Goal: Transaction & Acquisition: Purchase product/service

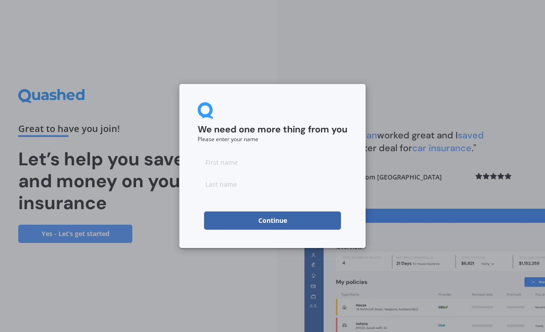
click at [279, 165] on input at bounding box center [273, 162] width 150 height 18
type input "Adam"
click at [277, 185] on input at bounding box center [273, 184] width 150 height 18
type input "Forster"
click at [279, 224] on button "Continue" at bounding box center [272, 220] width 137 height 18
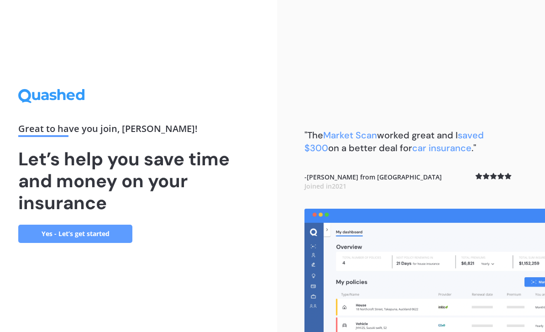
click at [115, 243] on link "Yes - Let’s get started" at bounding box center [75, 234] width 114 height 18
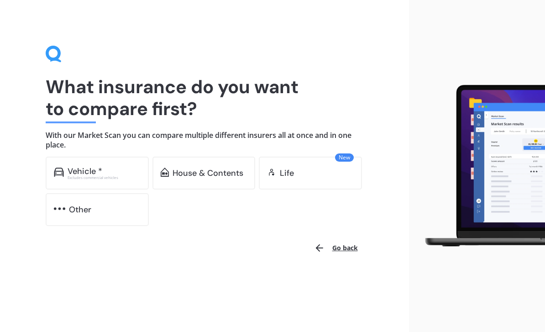
click at [63, 168] on img at bounding box center [59, 172] width 10 height 9
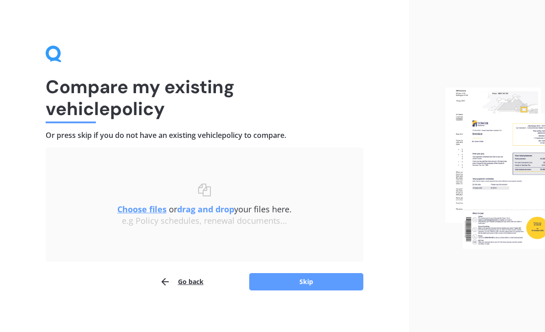
scroll to position [4, 0]
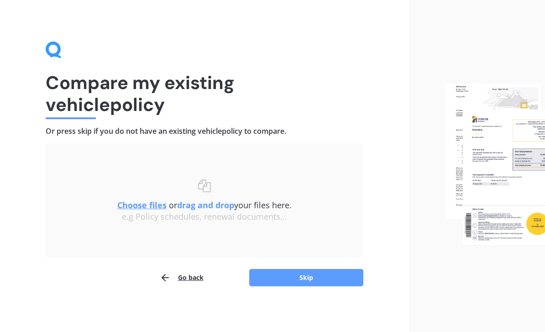
click at [308, 277] on button "Skip" at bounding box center [306, 277] width 114 height 17
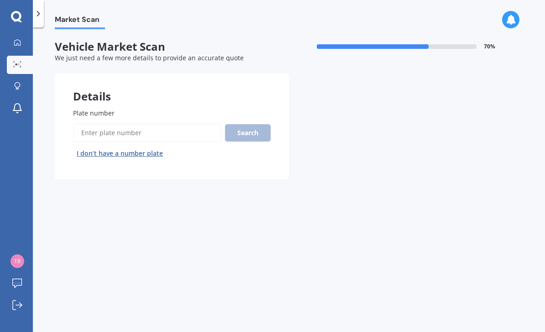
click at [179, 127] on input "Plate number" at bounding box center [147, 132] width 148 height 19
type input "HRL603"
click at [251, 131] on button "Search" at bounding box center [248, 132] width 46 height 17
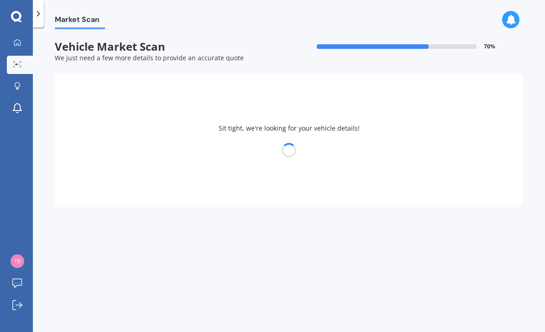
select select "VOLKSWAGEN"
select select "POLO"
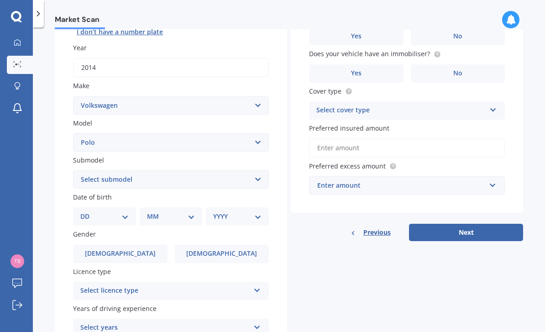
scroll to position [113, 0]
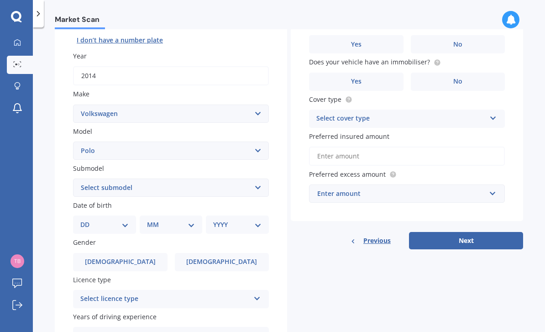
click at [122, 220] on select "DD 01 02 03 04 05 06 07 08 09 10 11 12 13 14 15 16 17 18 19 20 21 22 23 24 25 2…" at bounding box center [104, 225] width 48 height 10
select select "19"
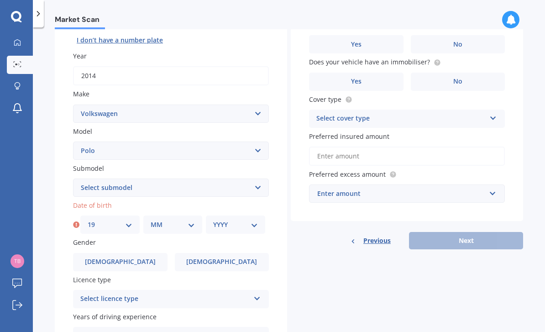
click at [173, 220] on select "MM 01 02 03 04 05 06 07 08 09 10 11 12" at bounding box center [173, 225] width 45 height 10
select select "04"
click at [233, 237] on label "Gender" at bounding box center [169, 242] width 192 height 10
click at [237, 220] on select "YYYY 2025 2024 2023 2022 2021 2020 2019 2018 2017 2016 2015 2014 2013 2012 2011…" at bounding box center [235, 225] width 45 height 10
select select "1999"
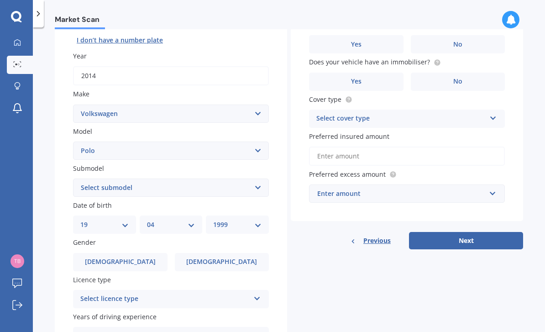
click at [147, 253] on label "Male" at bounding box center [120, 262] width 94 height 18
click at [0, 0] on input "Male" at bounding box center [0, 0] width 0 height 0
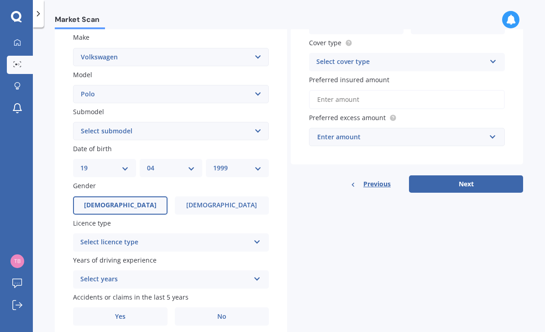
scroll to position [168, 0]
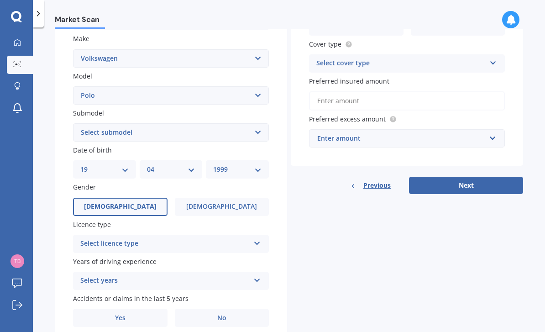
click at [178, 238] on div "Select licence type" at bounding box center [164, 243] width 169 height 11
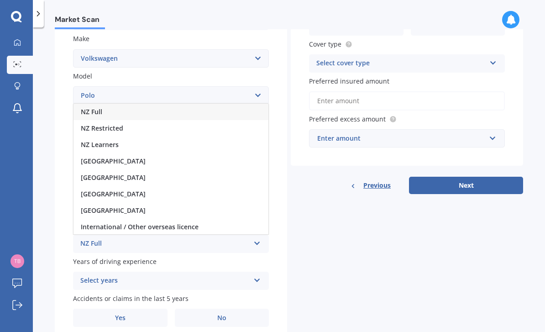
click at [171, 169] on div "United Kingdom" at bounding box center [170, 177] width 195 height 16
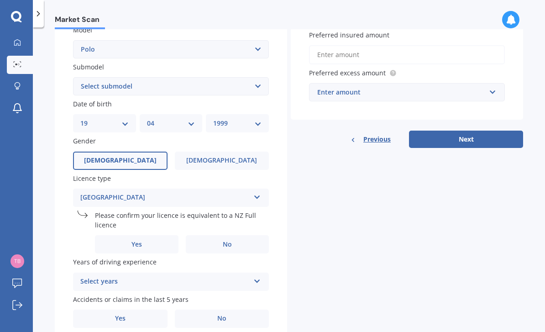
scroll to position [214, 0]
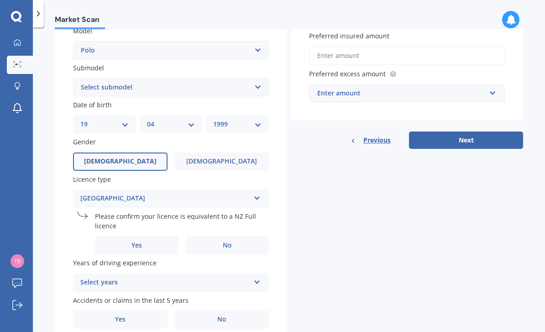
click at [287, 209] on div "Plate number Search I don’t have a number plate Year 2014 Make Select make AC A…" at bounding box center [171, 111] width 232 height 471
click at [159, 236] on label "Yes" at bounding box center [137, 245] width 84 height 18
click at [0, 0] on input "Yes" at bounding box center [0, 0] width 0 height 0
click at [218, 277] on div "Select years" at bounding box center [164, 282] width 169 height 11
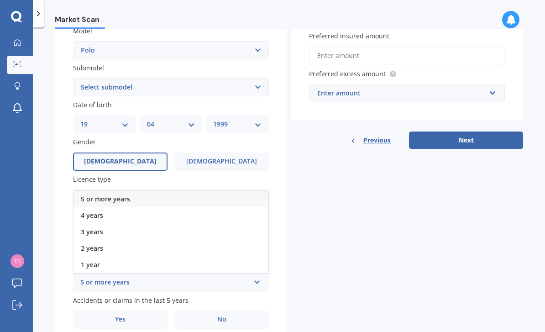
click at [308, 184] on div "Details Plate number Search I don’t have a number plate Year 2014 Make Select m…" at bounding box center [289, 103] width 468 height 487
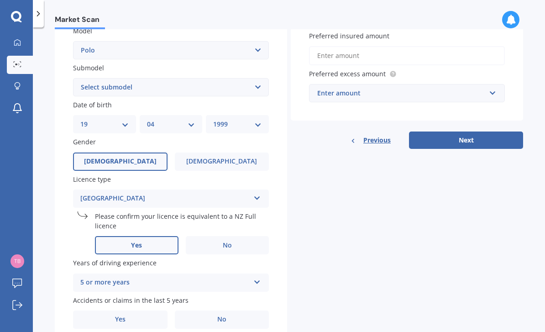
click at [242, 277] on div "5 or more years" at bounding box center [164, 282] width 169 height 11
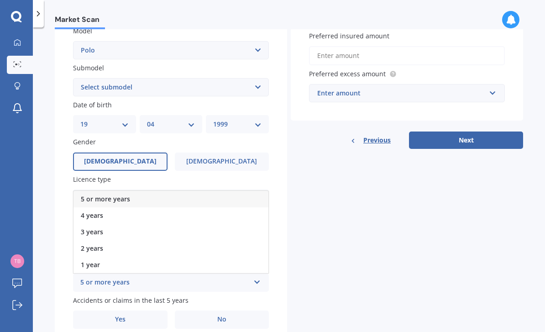
click at [228, 191] on div "5 or more years" at bounding box center [170, 199] width 195 height 16
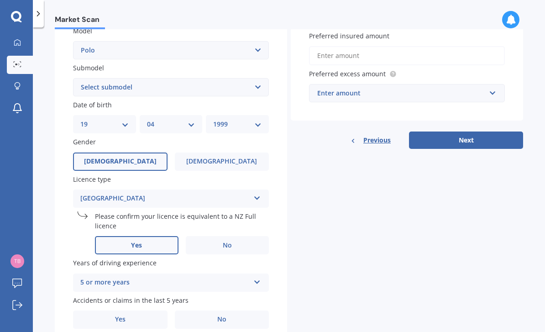
click at [218, 315] on span "No" at bounding box center [221, 319] width 9 height 8
click at [0, 0] on input "No" at bounding box center [0, 0] width 0 height 0
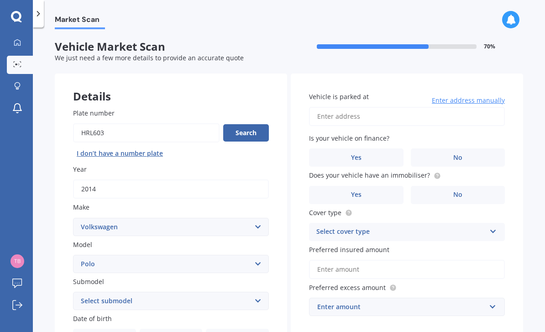
scroll to position [0, 0]
click at [393, 107] on input "Vehicle is parked at" at bounding box center [407, 116] width 196 height 19
type input "623 Tangihua Road, Maungakaramea 0178"
click at [455, 148] on label "No" at bounding box center [458, 157] width 94 height 18
click at [0, 0] on input "No" at bounding box center [0, 0] width 0 height 0
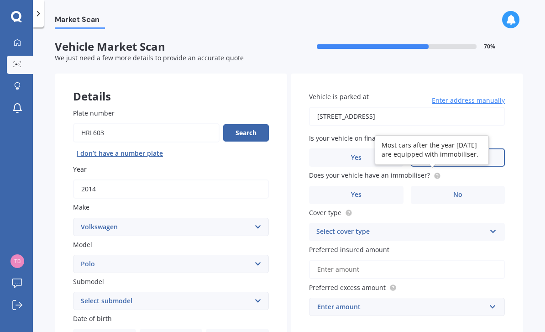
click at [435, 173] on circle at bounding box center [437, 176] width 6 height 6
click at [537, 91] on div "Market Scan Vehicle Market Scan 70 % We just need a few more details to provide…" at bounding box center [289, 181] width 512 height 304
click at [382, 186] on label "Yes" at bounding box center [356, 195] width 94 height 18
click at [0, 0] on input "Yes" at bounding box center [0, 0] width 0 height 0
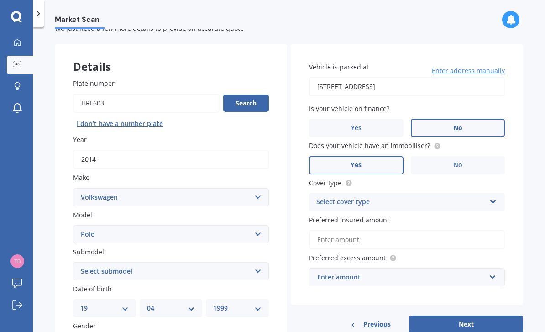
scroll to position [51, 0]
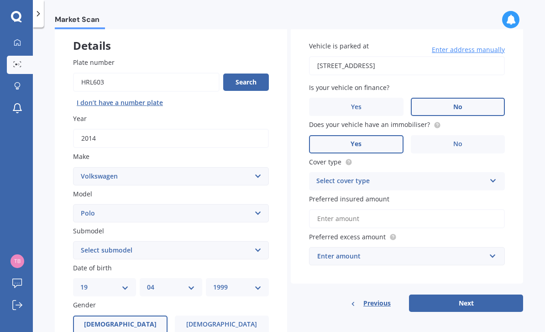
click at [403, 176] on div "Select cover type" at bounding box center [400, 181] width 169 height 11
click at [391, 191] on div "Comprehensive" at bounding box center [406, 199] width 195 height 16
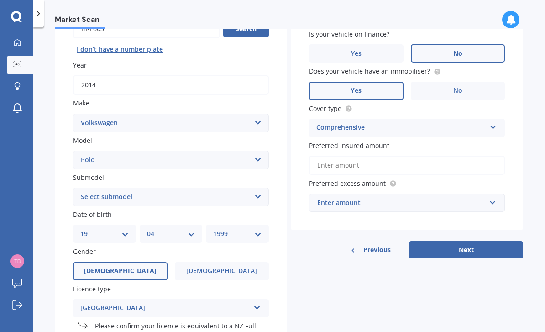
scroll to position [97, 0]
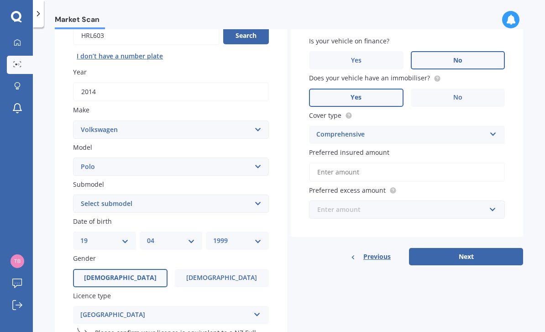
click at [352, 201] on input "text" at bounding box center [404, 209] width 188 height 17
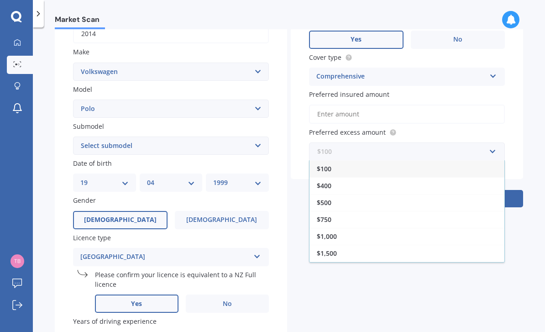
scroll to position [0, 0]
click at [368, 177] on div "$400" at bounding box center [406, 185] width 195 height 17
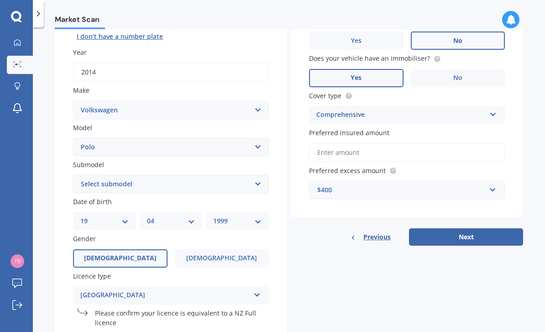
scroll to position [108, 0]
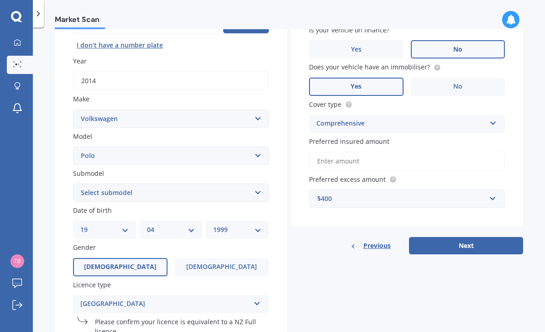
click at [476, 237] on button "Next" at bounding box center [466, 245] width 114 height 17
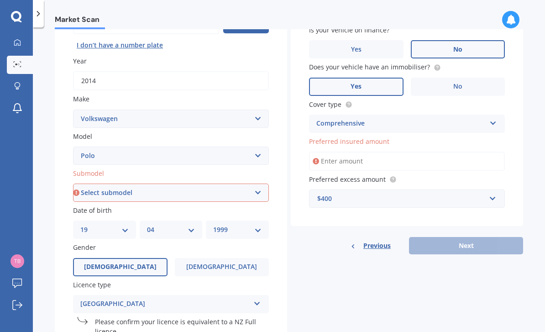
click at [228, 183] on select "Select submodel (All other) 1.2L tsi 1.4 1.4 TDI Blue Motion 1.4 Diesel Cross P…" at bounding box center [171, 192] width 196 height 18
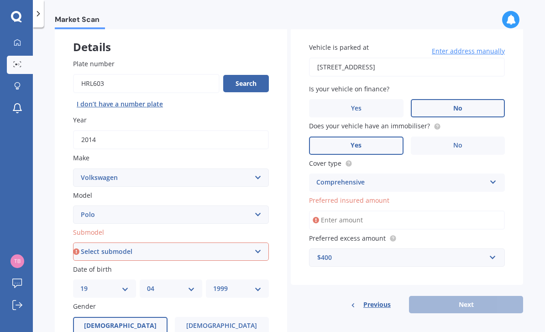
scroll to position [36, 0]
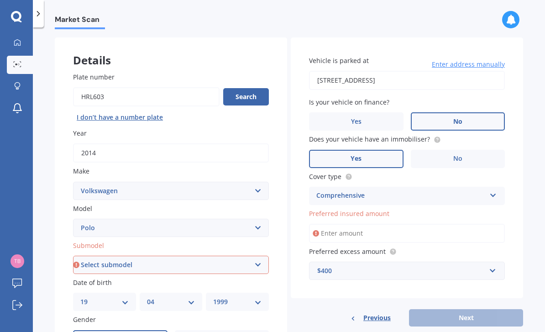
click at [222, 256] on select "Select submodel (All other) 1.2L tsi 1.4 1.4 TDI Blue Motion 1.4 Diesel Cross P…" at bounding box center [171, 265] width 196 height 18
select select "1.2L TSI"
click at [440, 224] on input "Preferred insured amount" at bounding box center [407, 233] width 196 height 19
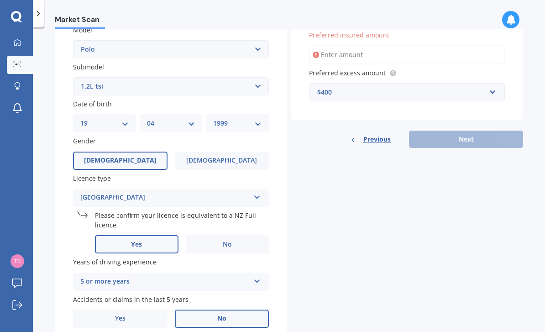
scroll to position [214, 0]
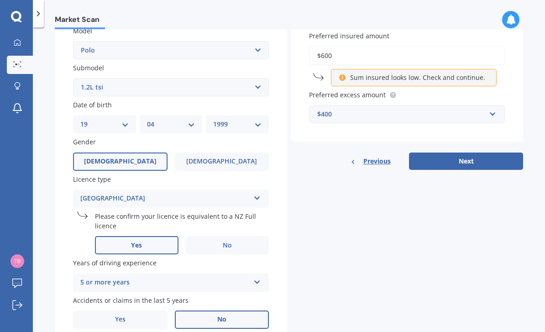
type input "$6,000"
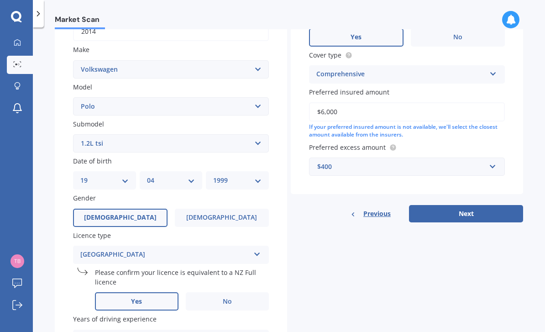
scroll to position [157, 0]
click at [445, 205] on button "Next" at bounding box center [466, 213] width 114 height 17
select select "19"
select select "04"
select select "1999"
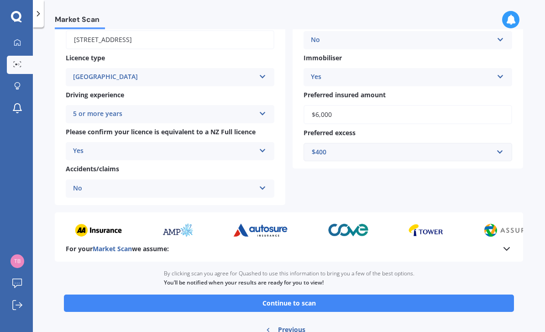
scroll to position [140, 0]
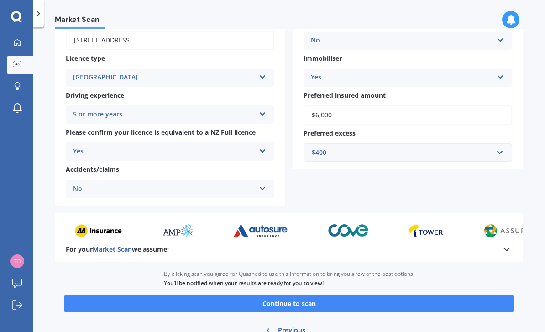
click at [389, 295] on button "Continue to scan" at bounding box center [289, 303] width 450 height 17
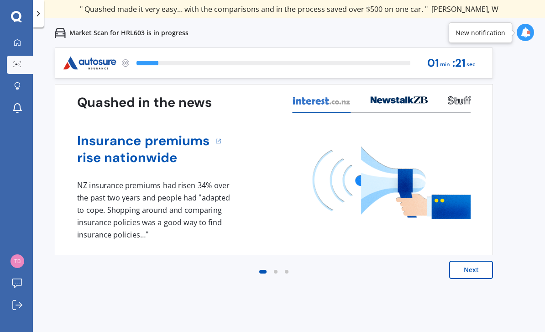
click at [469, 270] on button "Next" at bounding box center [471, 270] width 44 height 18
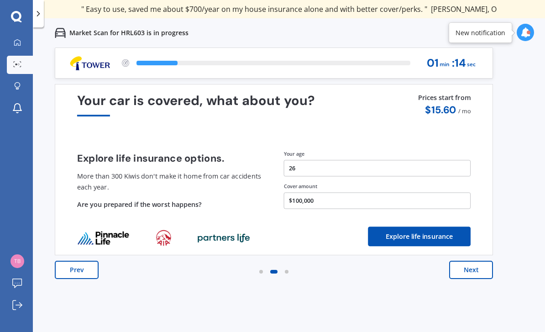
click at [466, 272] on button "Next" at bounding box center [471, 270] width 44 height 18
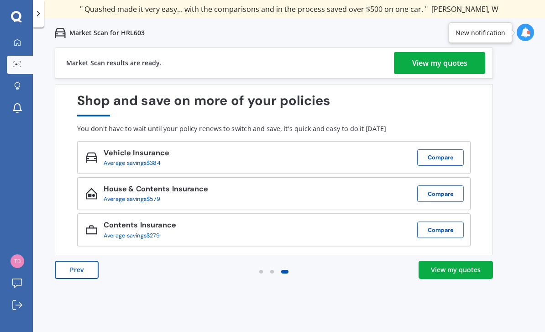
click at [449, 66] on div "View my quotes" at bounding box center [439, 63] width 55 height 22
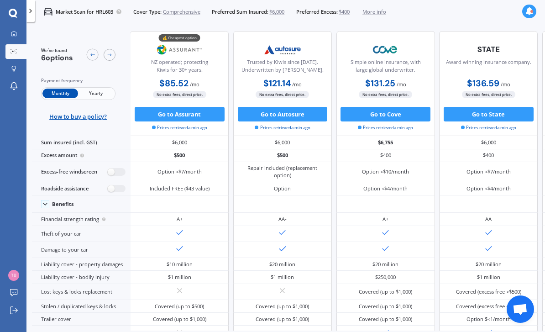
scroll to position [0, 1]
click at [109, 193] on label at bounding box center [117, 189] width 18 height 8
radio input "true"
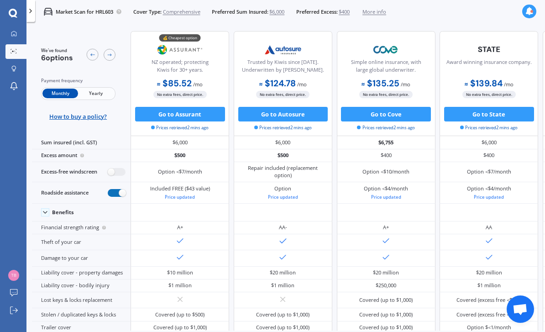
scroll to position [0, 0]
click at [114, 168] on label at bounding box center [117, 172] width 18 height 8
radio input "true"
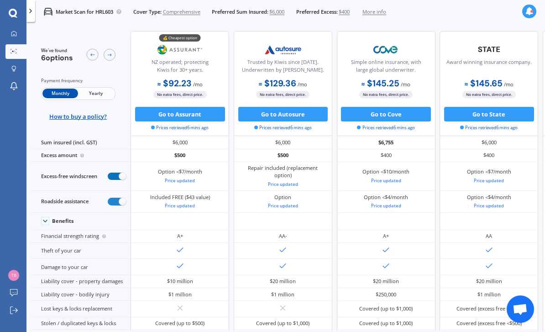
click at [213, 107] on button "Go to Assurant" at bounding box center [180, 114] width 90 height 15
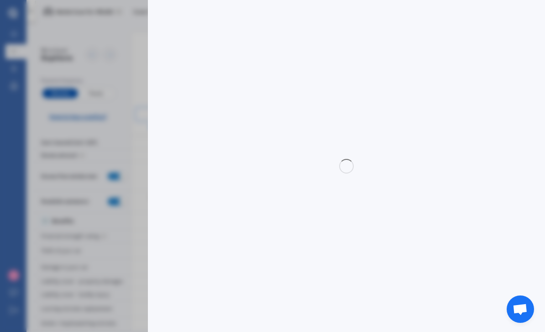
select select "Monthly"
select select "full"
select select "0"
select select "Northland"
select select "VOLKSWAGEN"
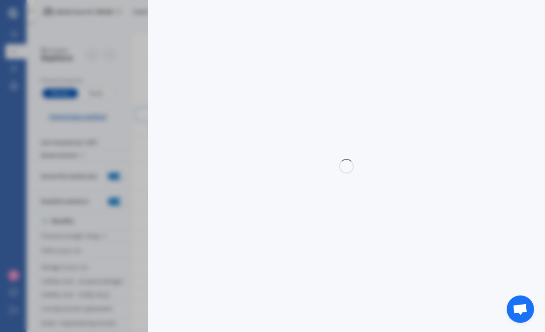
select select "POLO"
select select "1.2L TSI"
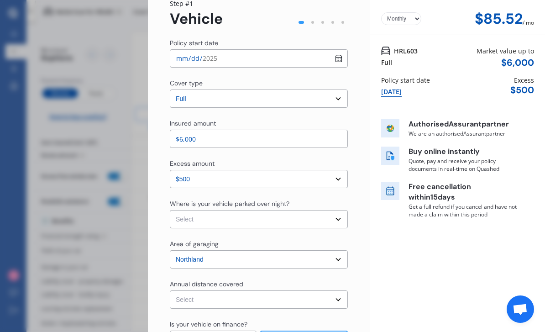
scroll to position [46, 0]
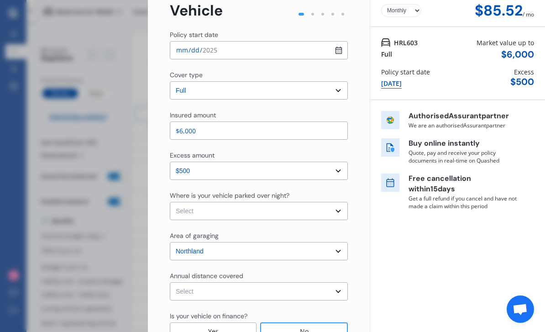
click at [307, 202] on select "Select In a garage On own property On street or road" at bounding box center [259, 211] width 178 height 18
click at [309, 202] on select "Select In a garage On own property On street or road" at bounding box center [259, 211] width 178 height 18
select select "On street or road"
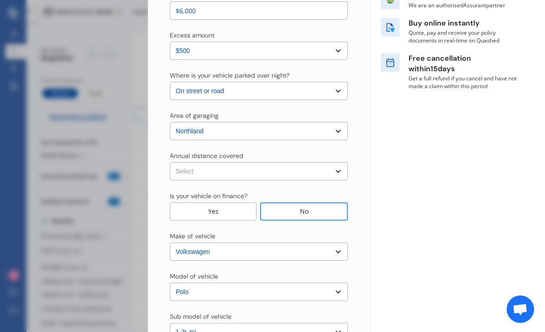
scroll to position [175, 0]
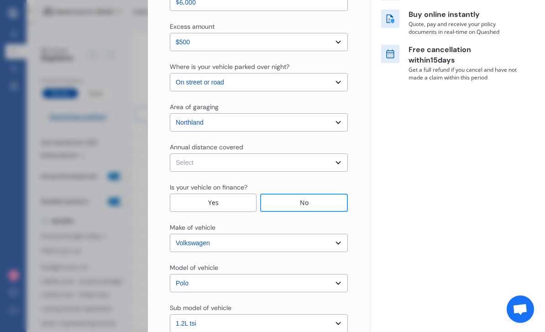
click at [323, 153] on select "Select Low (less than 15,000km per year) Average (15,000-30,000km per year) Hig…" at bounding box center [259, 162] width 178 height 18
select select "15000"
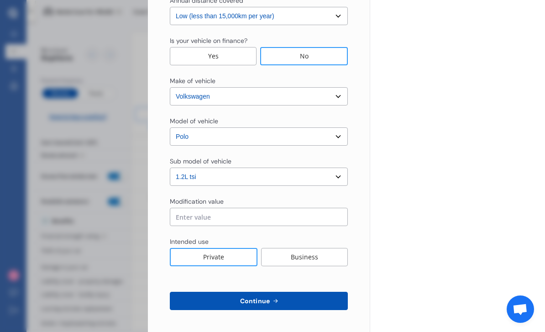
scroll to position [321, 0]
click at [289, 292] on button "Continue" at bounding box center [259, 301] width 178 height 18
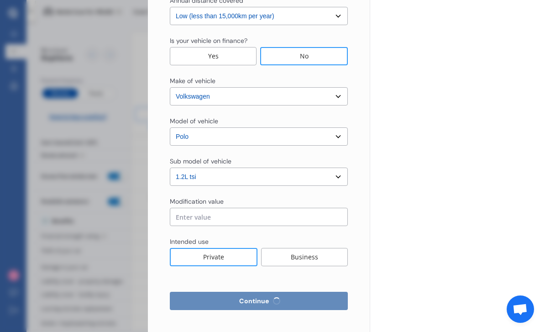
select select "Mr"
select select "19"
select select "04"
select select "1999"
select select "full"
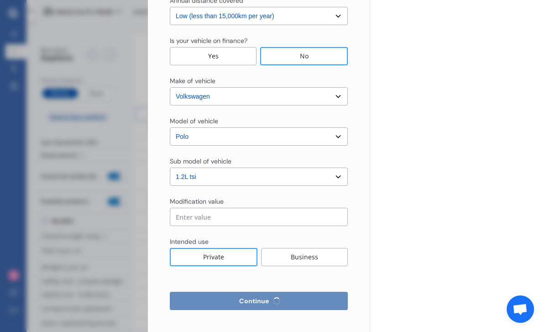
select select "more than 4 years"
select select "New Zealand"
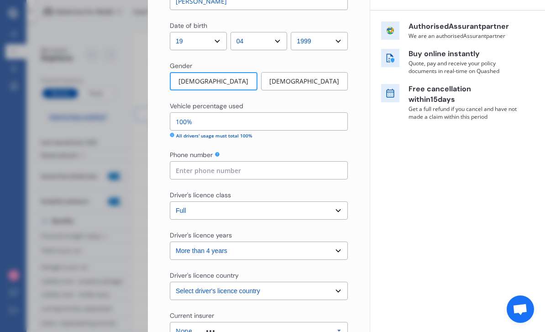
scroll to position [155, 0]
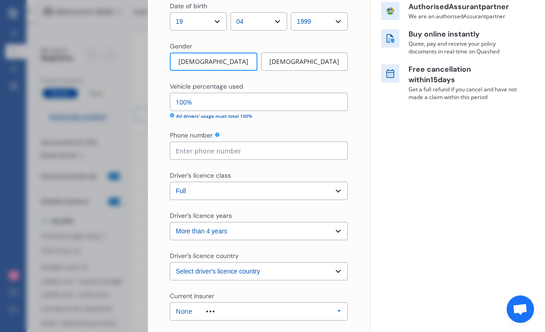
click at [336, 141] on input at bounding box center [259, 150] width 178 height 18
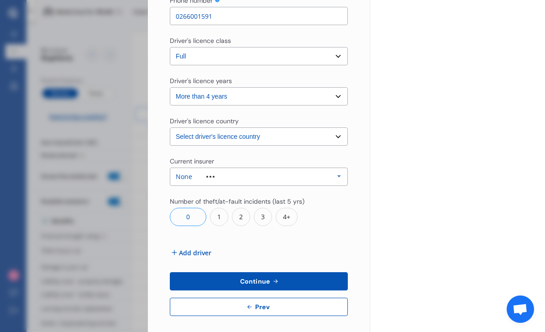
scroll to position [288, 0]
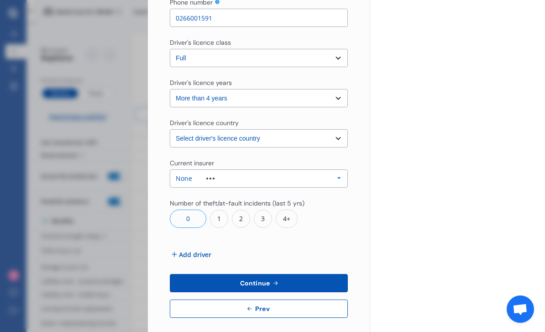
type input "0266001591"
click at [184, 129] on select "Select driver's licence country New Zealand Australia Canada Japan Singapore So…" at bounding box center [259, 138] width 178 height 18
click at [189, 129] on select "Select driver's licence country New Zealand Australia Canada Japan Singapore So…" at bounding box center [259, 138] width 178 height 18
select select "UK"
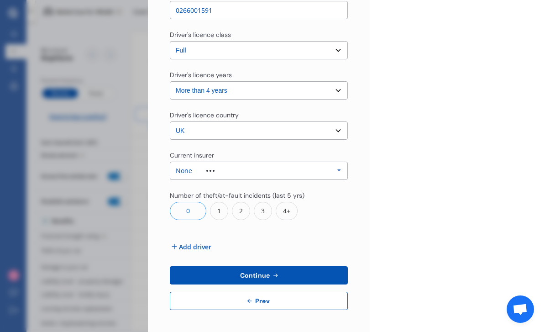
scroll to position [296, 0]
click at [238, 266] on button "Continue" at bounding box center [259, 275] width 178 height 18
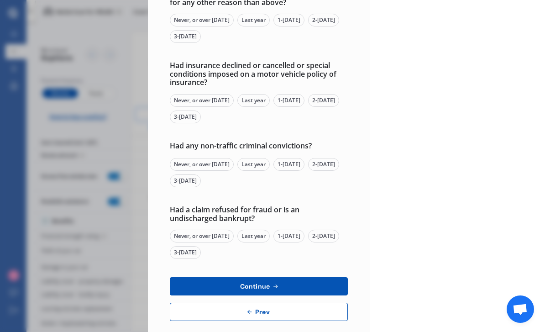
scroll to position [0, 0]
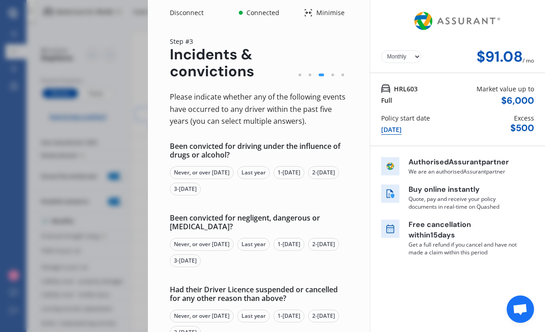
click at [219, 166] on div "Never, or over 5 yrs ago" at bounding box center [202, 172] width 64 height 13
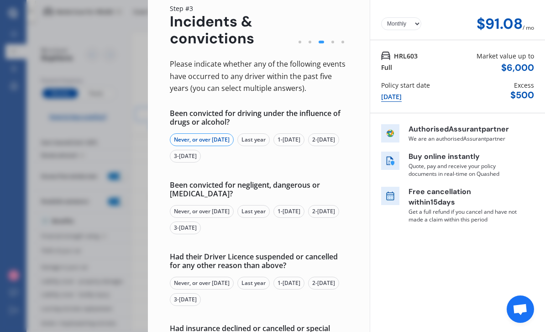
scroll to position [46, 0]
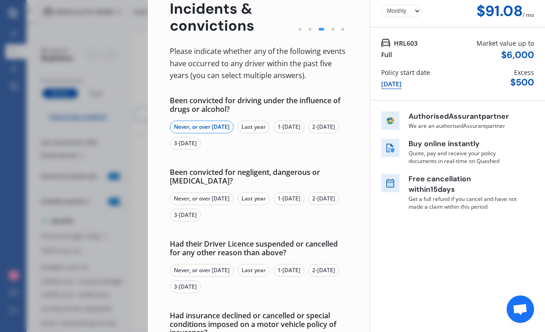
click at [230, 192] on div "Never, or over 5 yrs ago" at bounding box center [202, 198] width 64 height 13
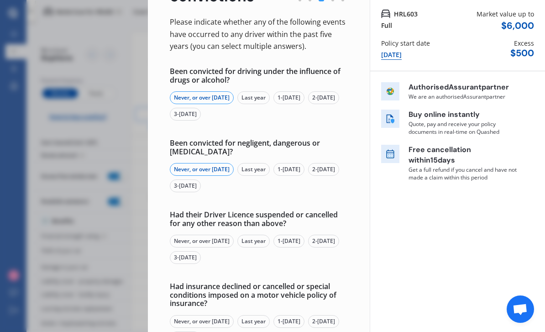
scroll to position [77, 0]
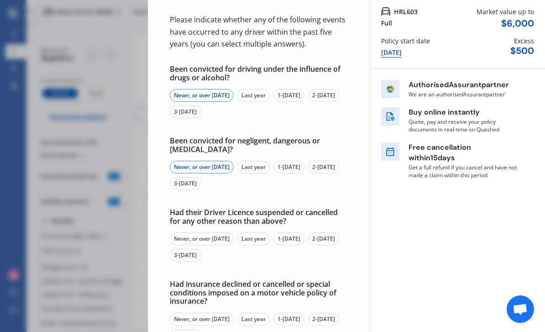
click at [229, 232] on div "Never, or over 5 yrs ago" at bounding box center [202, 238] width 64 height 13
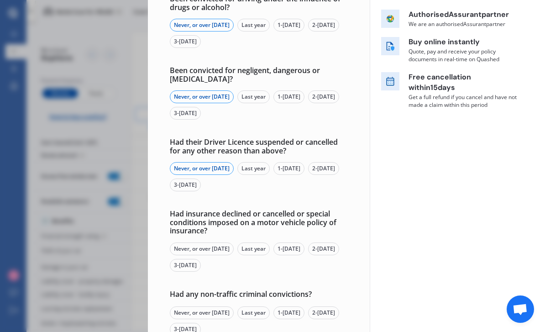
scroll to position [164, 0]
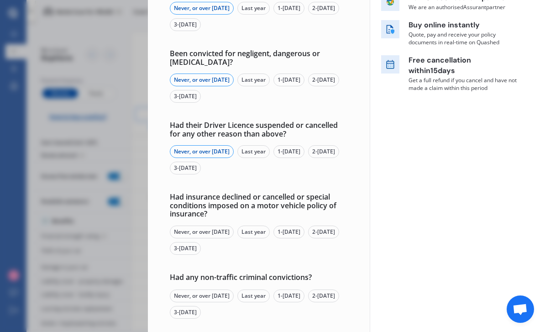
click at [230, 225] on div "Never, or over 5 yrs ago" at bounding box center [202, 231] width 64 height 13
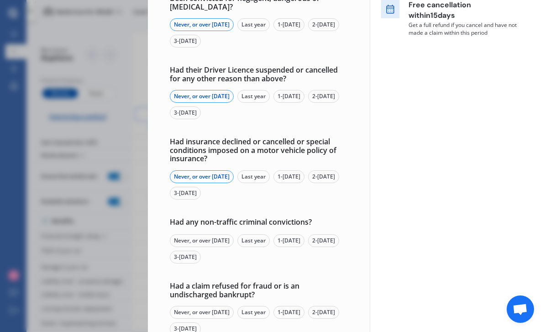
scroll to position [222, 0]
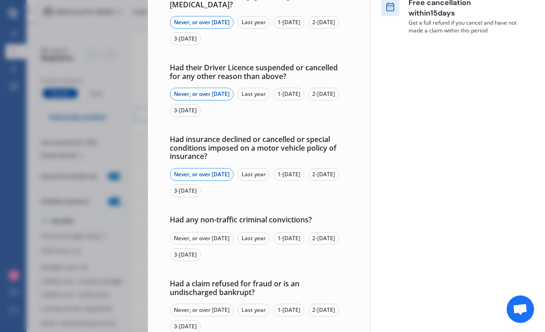
click at [226, 232] on div "Never, or over 5 yrs ago" at bounding box center [202, 238] width 64 height 13
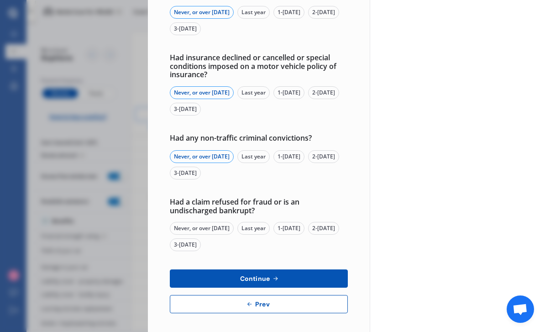
scroll to position [303, 0]
click at [227, 222] on div "Never, or over 5 yrs ago" at bounding box center [202, 228] width 64 height 13
click at [284, 270] on button "Continue" at bounding box center [259, 279] width 178 height 18
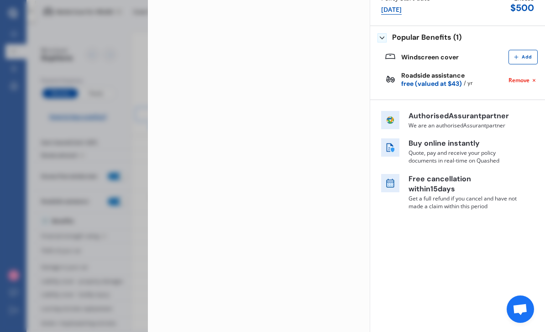
scroll to position [0, 0]
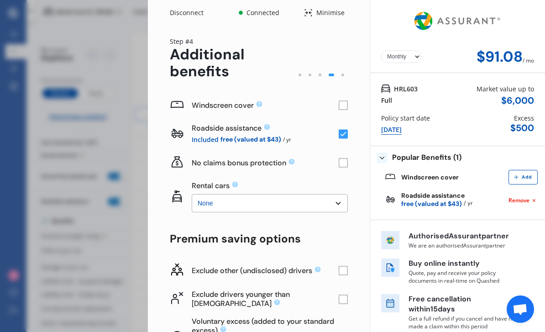
click at [345, 101] on rect at bounding box center [343, 105] width 9 height 9
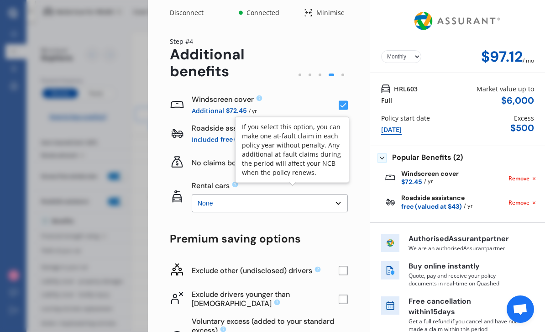
click at [294, 131] on div "If you select this option, you can make one at-fault claim in each policy year …" at bounding box center [292, 149] width 100 height 55
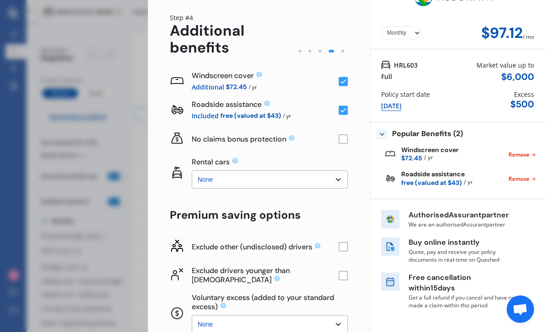
scroll to position [38, 0]
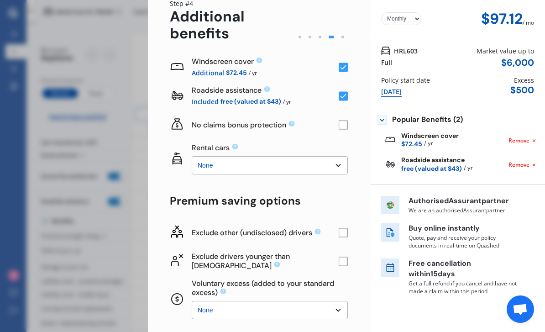
click at [314, 156] on select "None $2,500 $5,000" at bounding box center [270, 165] width 156 height 18
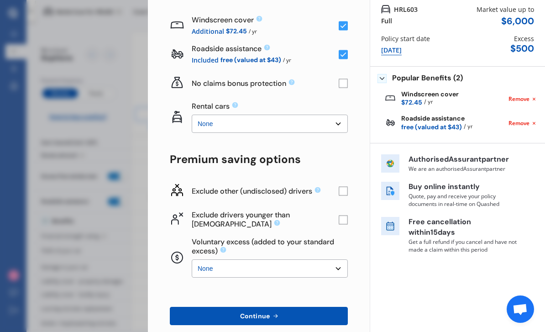
scroll to position [78, 0]
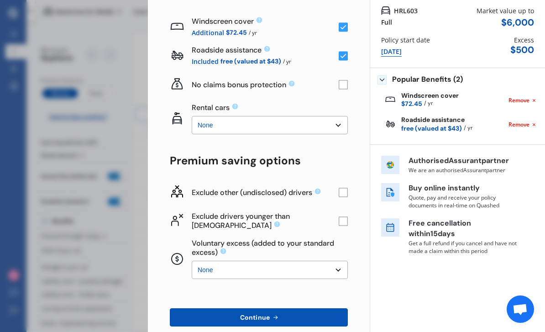
click at [345, 188] on rect at bounding box center [343, 192] width 9 height 9
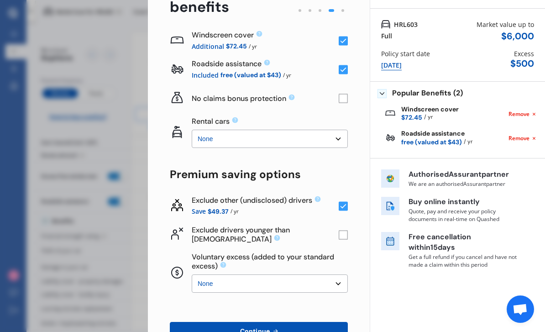
scroll to position [65, 0]
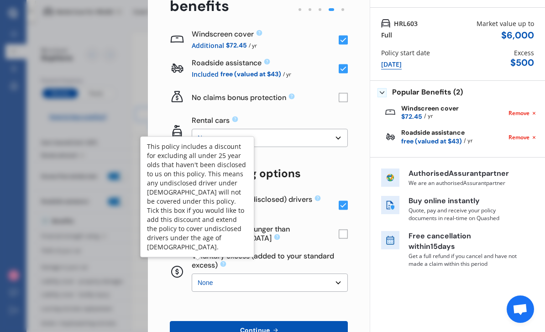
click at [198, 208] on div "This policy includes a discount for excluding all under 25 year olds that haven…" at bounding box center [197, 197] width 100 height 110
click at [200, 203] on div "This policy includes a discount for excluding all under 25 year olds that haven…" at bounding box center [197, 197] width 100 height 110
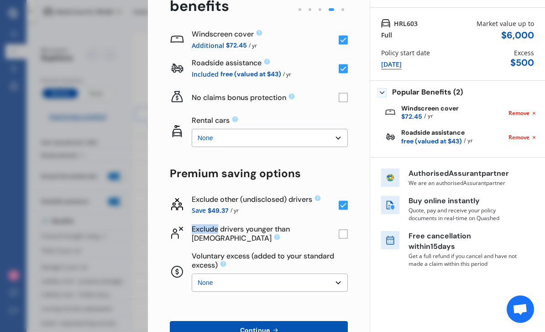
click at [259, 225] on div "Exclude drivers younger than 25 years old" at bounding box center [265, 234] width 147 height 18
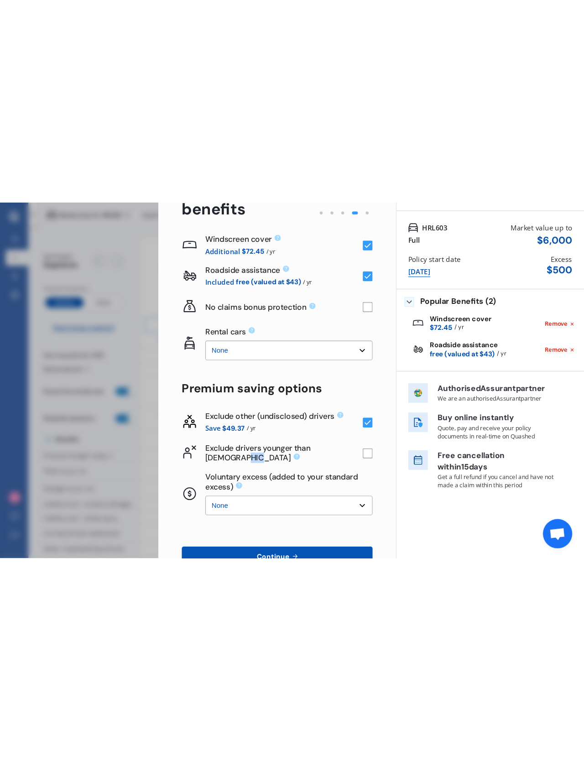
scroll to position [0, 0]
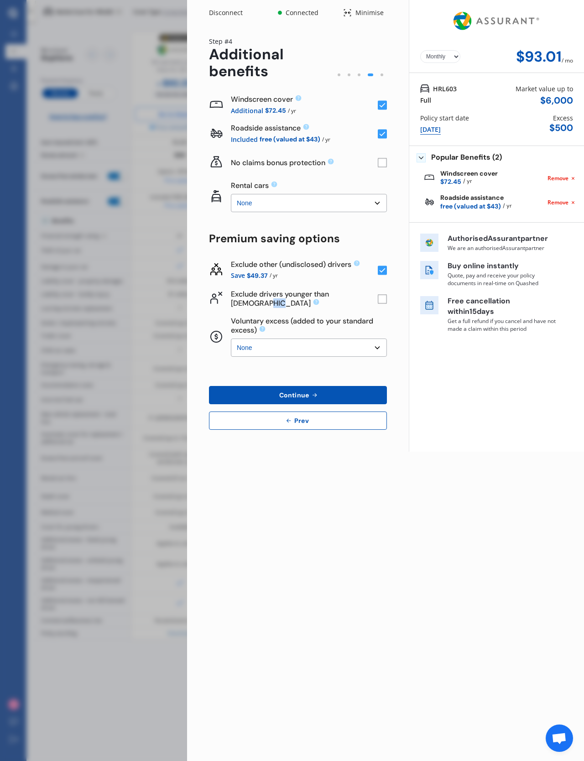
click at [278, 186] on icon at bounding box center [274, 184] width 7 height 7
click at [278, 186] on icon at bounding box center [275, 185] width 6 height 6
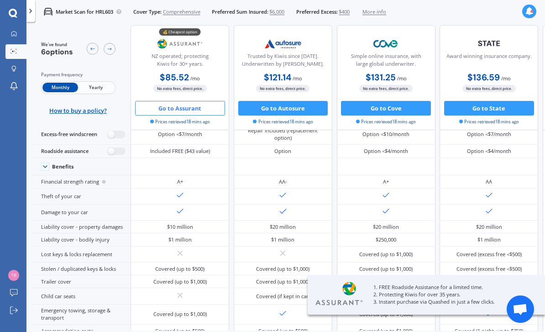
scroll to position [47, 1]
click at [119, 155] on label at bounding box center [117, 151] width 18 height 8
radio input "true"
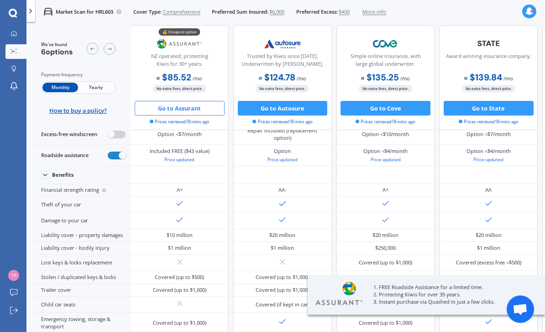
click at [119, 138] on label at bounding box center [117, 135] width 18 height 8
radio input "true"
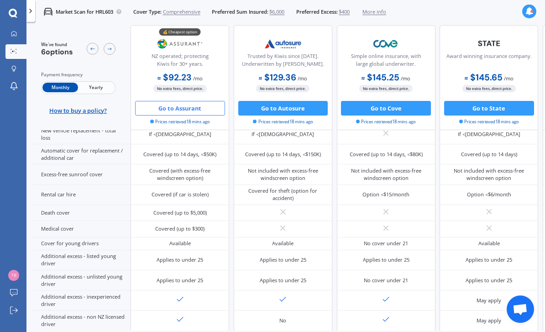
scroll to position [355, 0]
click at [201, 112] on button "Go to Assurant" at bounding box center [180, 108] width 90 height 15
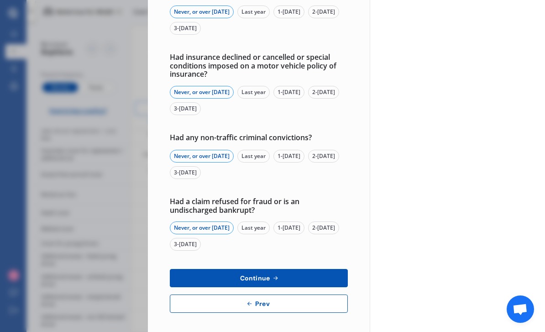
scroll to position [303, 0]
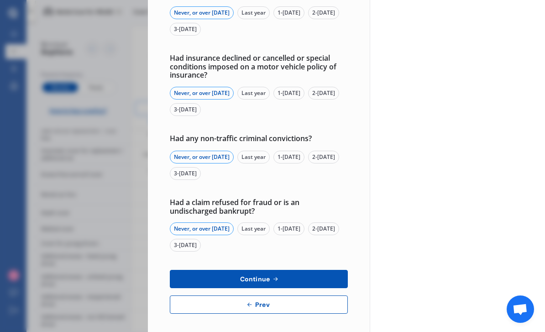
click at [307, 274] on button "Continue" at bounding box center [259, 279] width 178 height 18
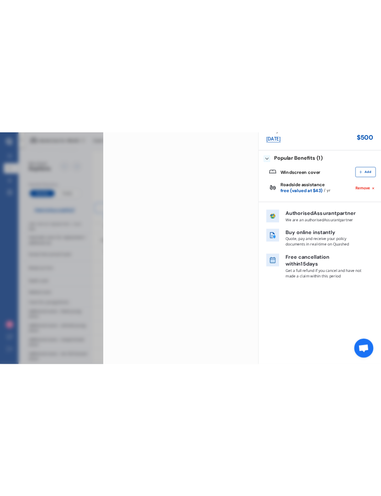
scroll to position [0, 0]
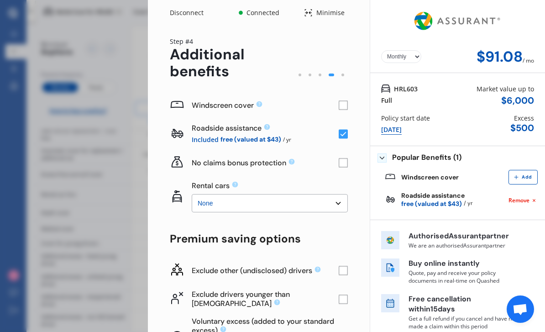
click at [293, 162] on icon at bounding box center [291, 161] width 7 height 7
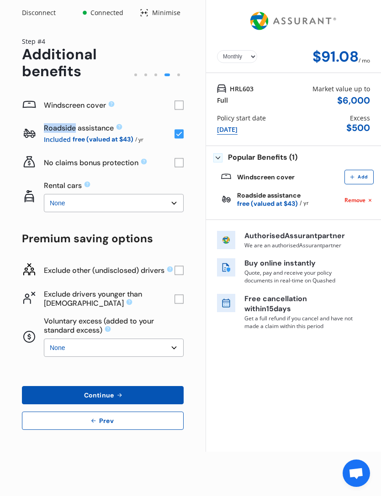
click at [144, 163] on icon at bounding box center [143, 161] width 7 height 7
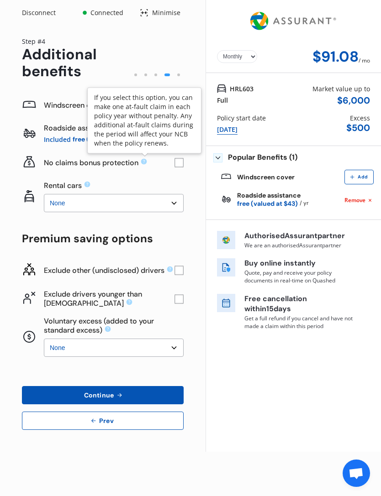
click at [12, 213] on div "Yearly Monthly $91.08 / mo Step # 4 Additional benefits Windscreen cover Roadsi…" at bounding box center [102, 239] width 205 height 426
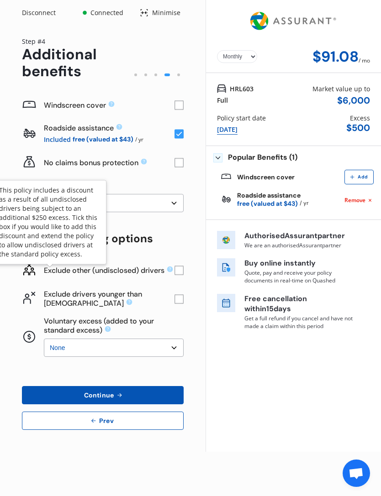
click at [166, 273] on icon at bounding box center [169, 269] width 7 height 7
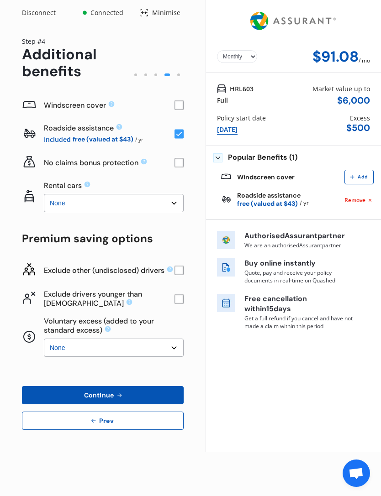
click at [167, 272] on icon at bounding box center [170, 270] width 6 height 6
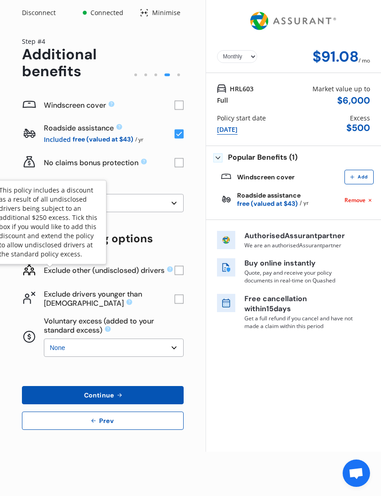
click at [12, 290] on div "Yearly Monthly $91.08 / mo Step # 4 Additional benefits Windscreen cover Roadsi…" at bounding box center [102, 239] width 205 height 426
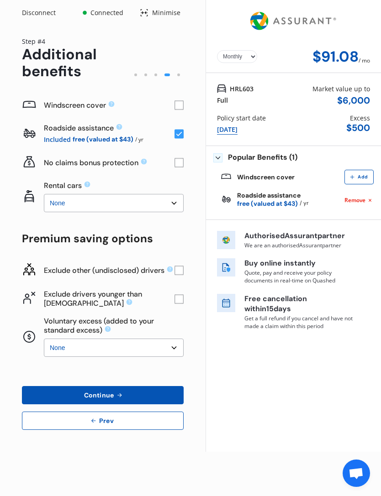
click at [126, 300] on icon at bounding box center [129, 302] width 6 height 6
click at [126, 304] on icon at bounding box center [129, 302] width 7 height 7
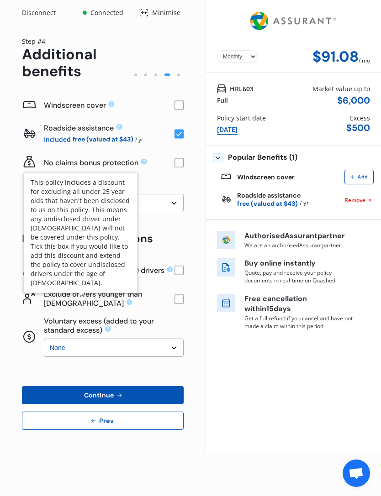
click at [4, 179] on div "Yearly Monthly $91.08 / mo Step # 4 Additional benefits Windscreen cover Roadsi…" at bounding box center [102, 239] width 205 height 426
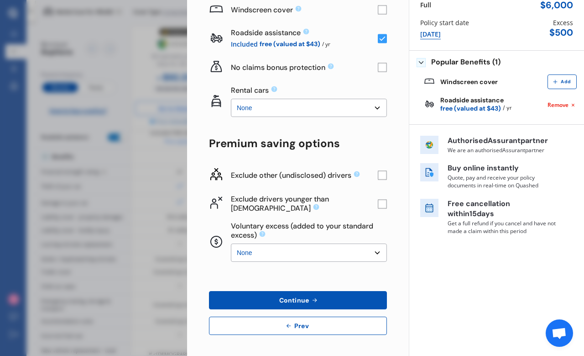
scroll to position [94, 0]
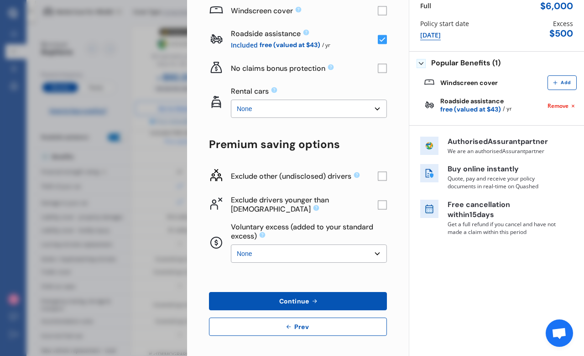
click at [369, 249] on select "None $500 $1,000" at bounding box center [309, 253] width 156 height 18
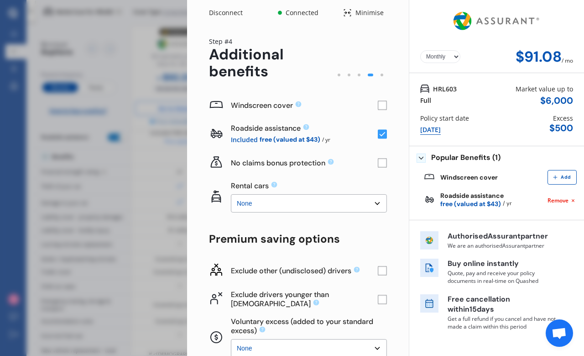
scroll to position [0, 0]
click at [380, 107] on rect at bounding box center [382, 105] width 9 height 9
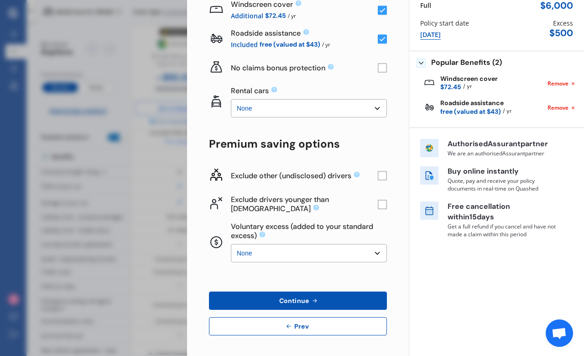
scroll to position [94, 0]
click at [325, 296] on button "Continue" at bounding box center [298, 301] width 178 height 18
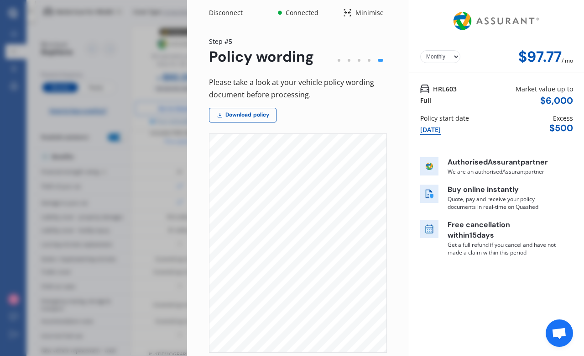
scroll to position [4, 16]
click at [262, 117] on link "Download policy" at bounding box center [243, 115] width 68 height 15
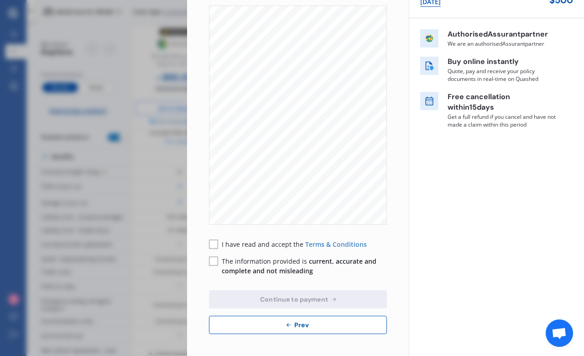
scroll to position [0, 0]
click at [211, 241] on rect at bounding box center [213, 244] width 9 height 9
click at [214, 258] on rect at bounding box center [213, 261] width 9 height 9
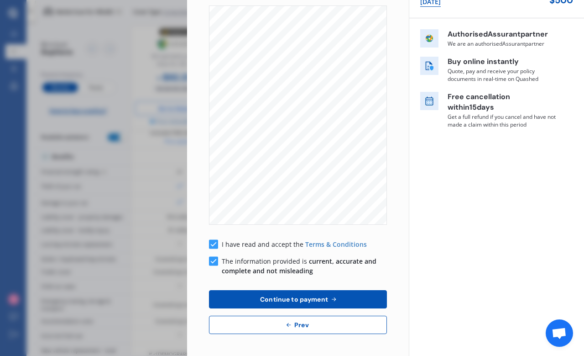
click at [287, 297] on span "Continue to payment" at bounding box center [294, 298] width 72 height 7
